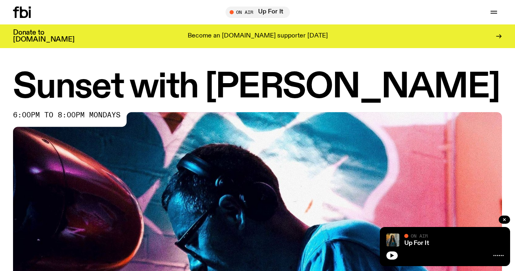
scroll to position [329, 0]
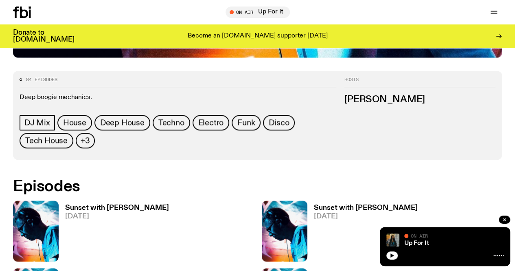
click at [25, 10] on icon at bounding box center [24, 12] width 8 height 11
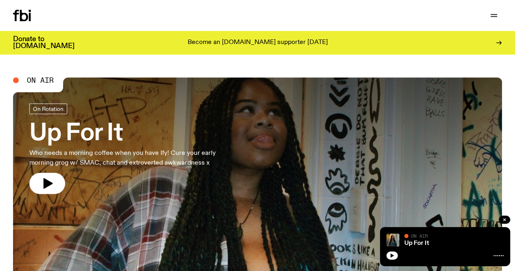
click at [0, 0] on link "Schedule" at bounding box center [0, 0] width 0 height 0
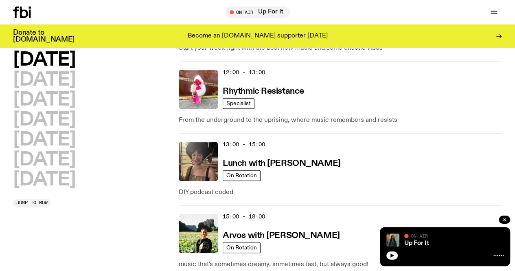
scroll to position [238, 0]
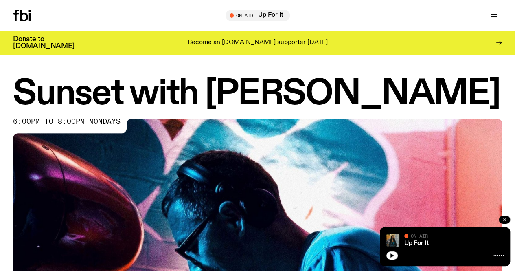
click at [504, 221] on icon "button" at bounding box center [504, 219] width 5 height 5
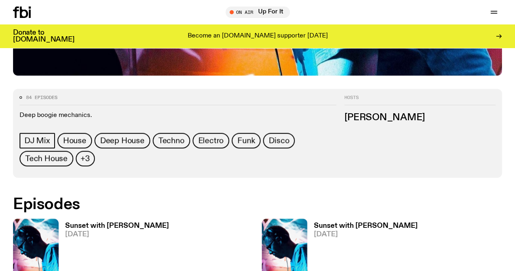
scroll to position [319, 0]
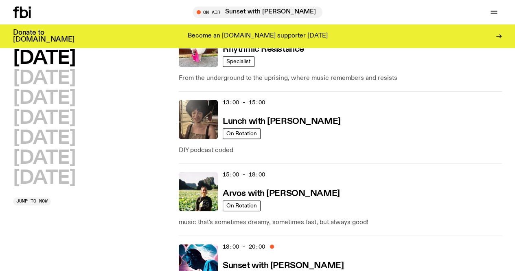
scroll to position [278, 0]
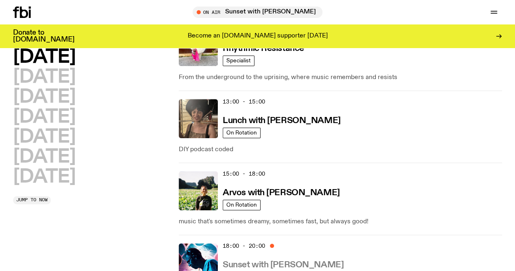
click at [297, 261] on h3 "Sunset with [PERSON_NAME]" at bounding box center [283, 265] width 121 height 9
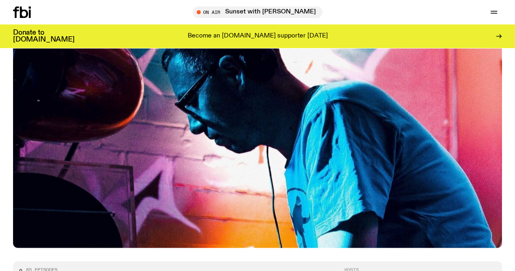
scroll to position [278, 0]
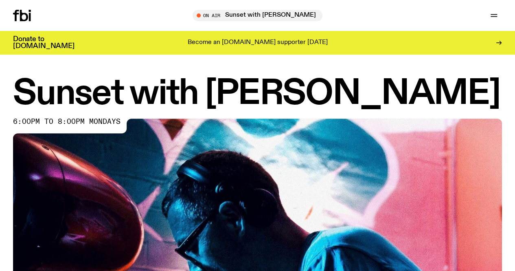
click at [0, 0] on span "Tune in live" at bounding box center [0, 0] width 0 height 0
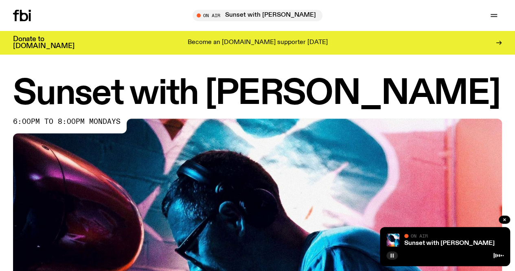
click at [389, 258] on button "button" at bounding box center [391, 255] width 11 height 8
